Goal: Check status

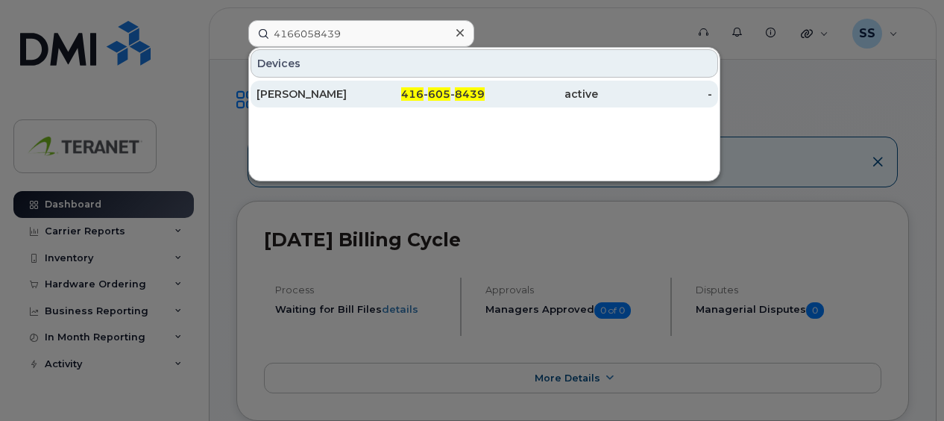
type input "4166058439"
click at [371, 85] on div "[PERSON_NAME]" at bounding box center [428, 94] width 114 height 27
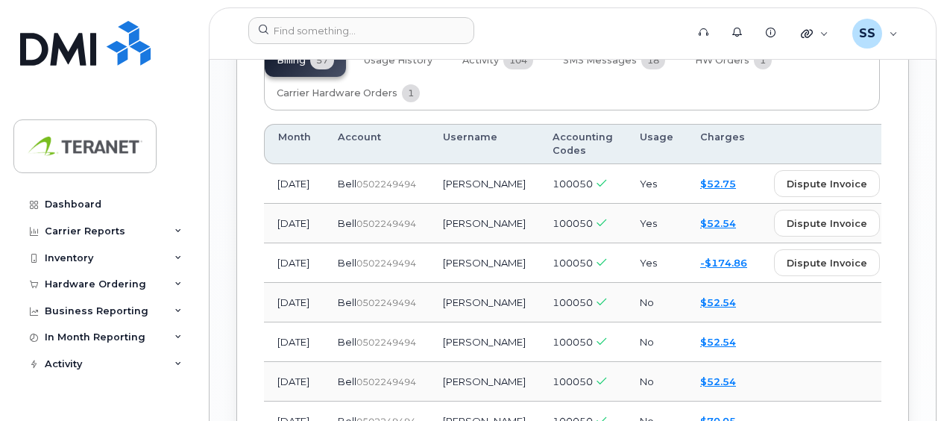
scroll to position [1426, 0]
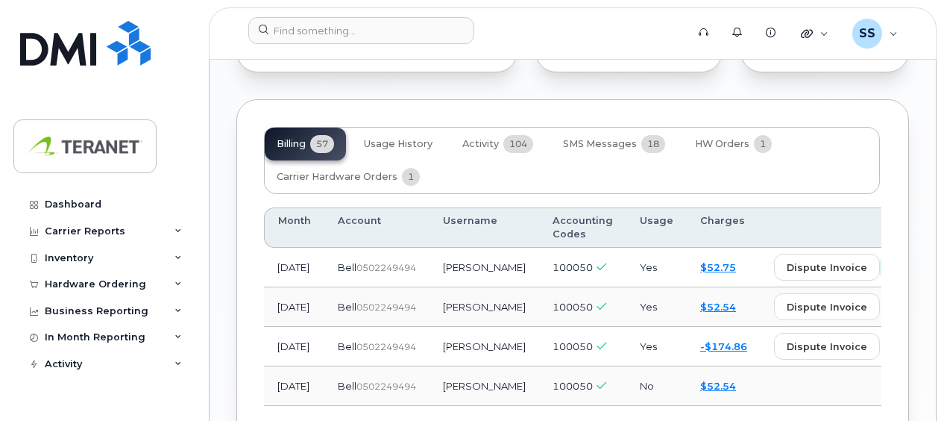
click at [905, 274] on span "view" at bounding box center [916, 266] width 22 height 13
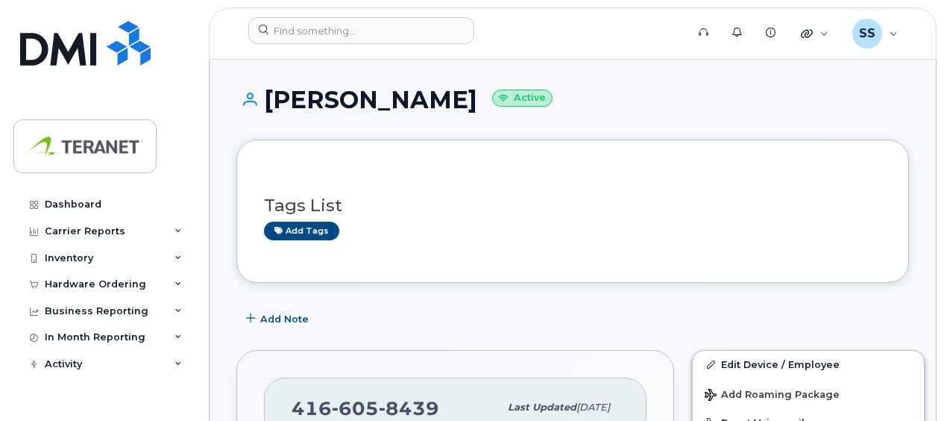
scroll to position [373, 0]
